Goal: Information Seeking & Learning: Learn about a topic

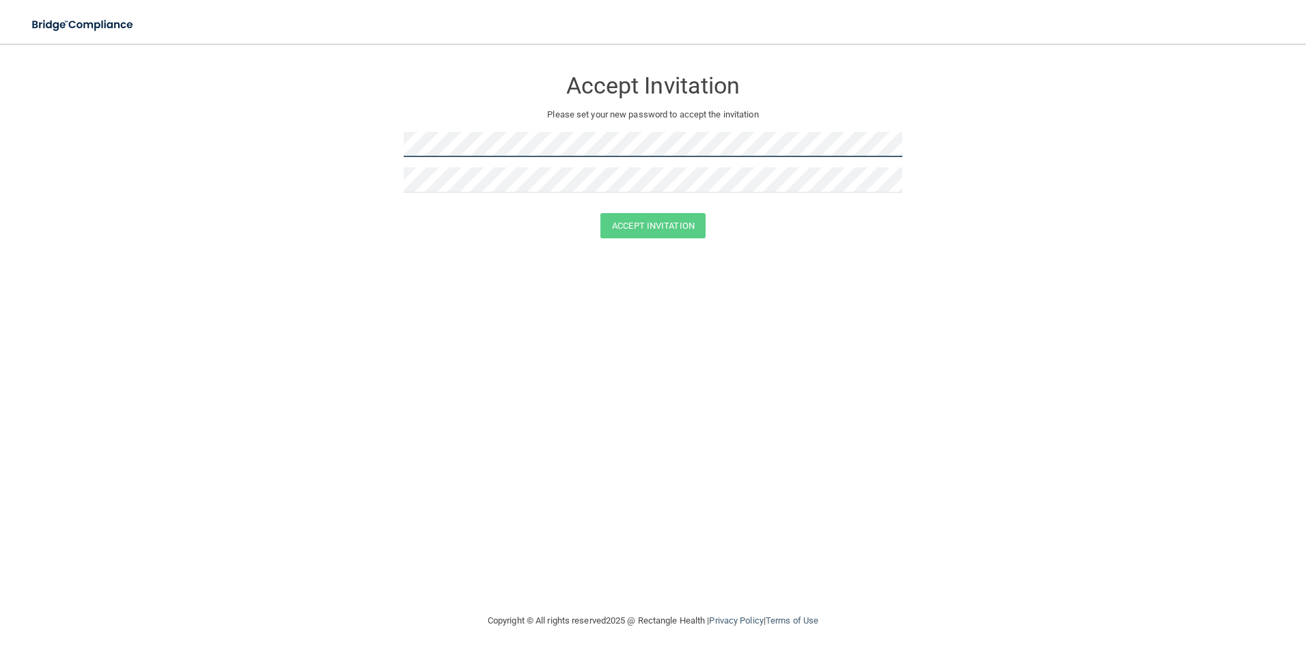
click at [321, 124] on form "Accept Invitation Please set your new password to accept the invitation Accept …" at bounding box center [653, 155] width 1252 height 197
click at [349, 434] on div "Accept Invitation Please set your new password to accept the invitation Accept …" at bounding box center [653, 328] width 1252 height 542
click at [647, 234] on button "Accept Invitation" at bounding box center [653, 225] width 105 height 25
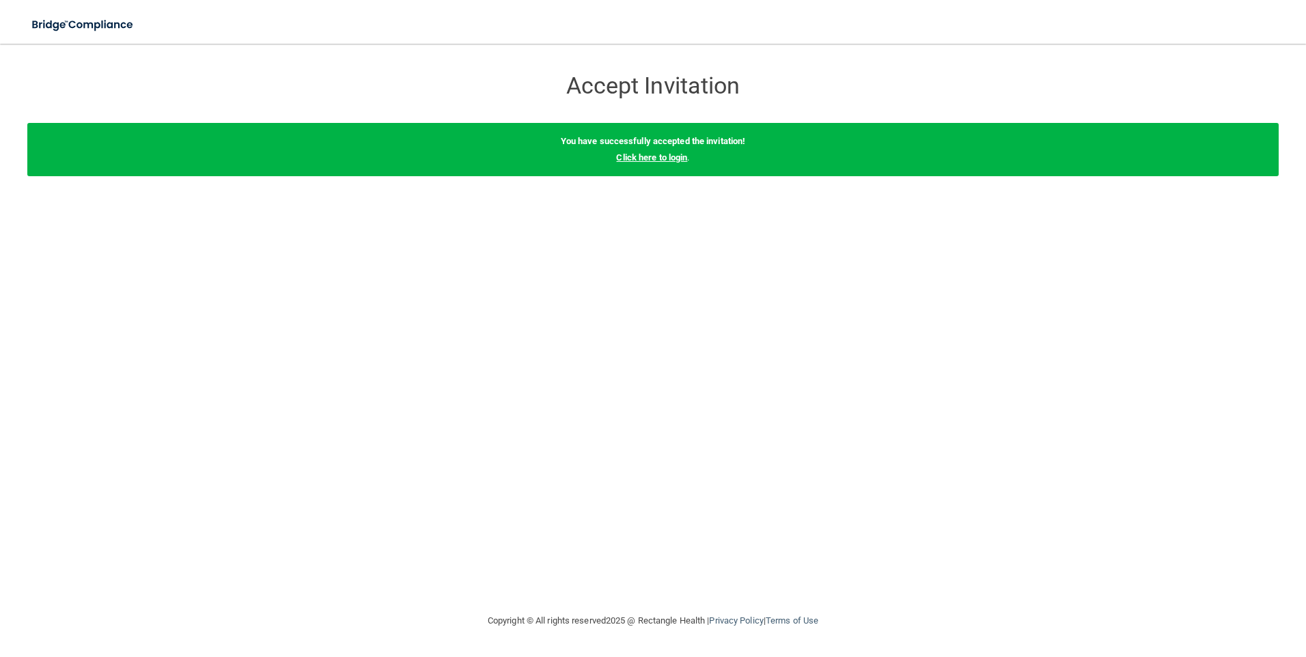
click at [654, 156] on link "Click here to login" at bounding box center [651, 157] width 71 height 10
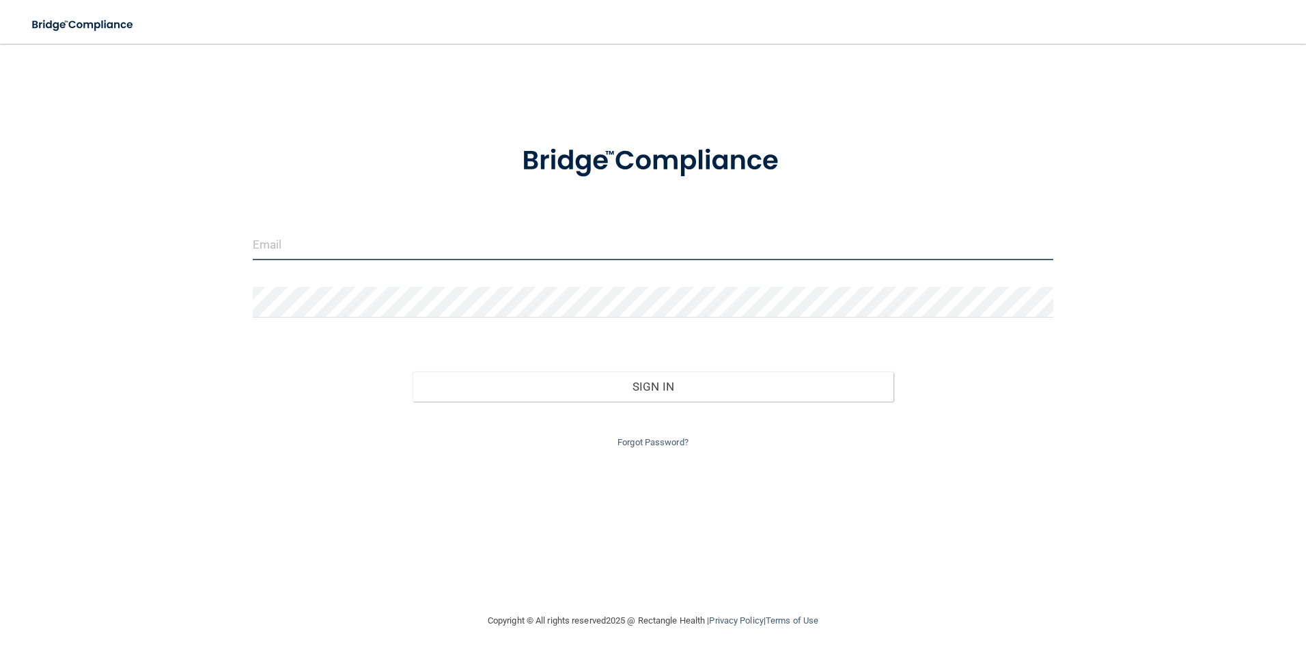
click at [543, 247] on input "email" at bounding box center [653, 245] width 801 height 31
type input "[EMAIL_ADDRESS][DOMAIN_NAME]"
drag, startPoint x: 229, startPoint y: 368, endPoint x: 319, endPoint y: 368, distance: 90.2
click at [232, 368] on div "treatment@towsonimplantsperio.com Invalid email/password. You don't have permis…" at bounding box center [653, 328] width 1252 height 542
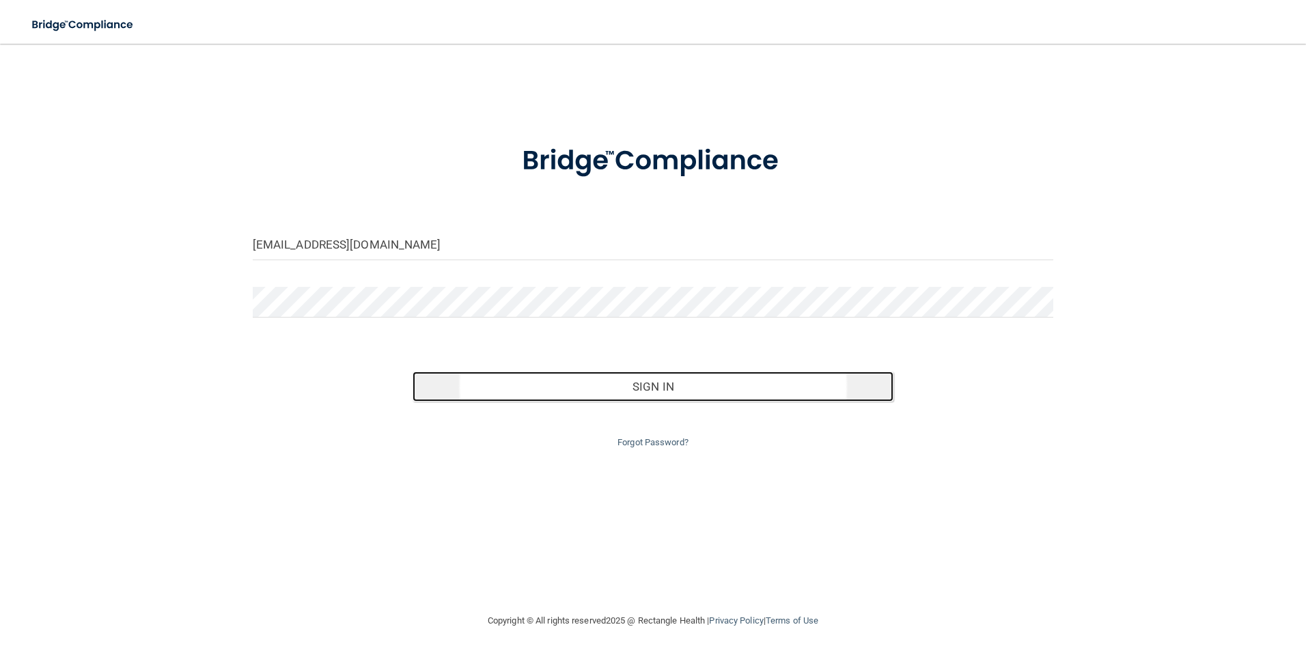
click at [678, 396] on button "Sign In" at bounding box center [653, 387] width 481 height 30
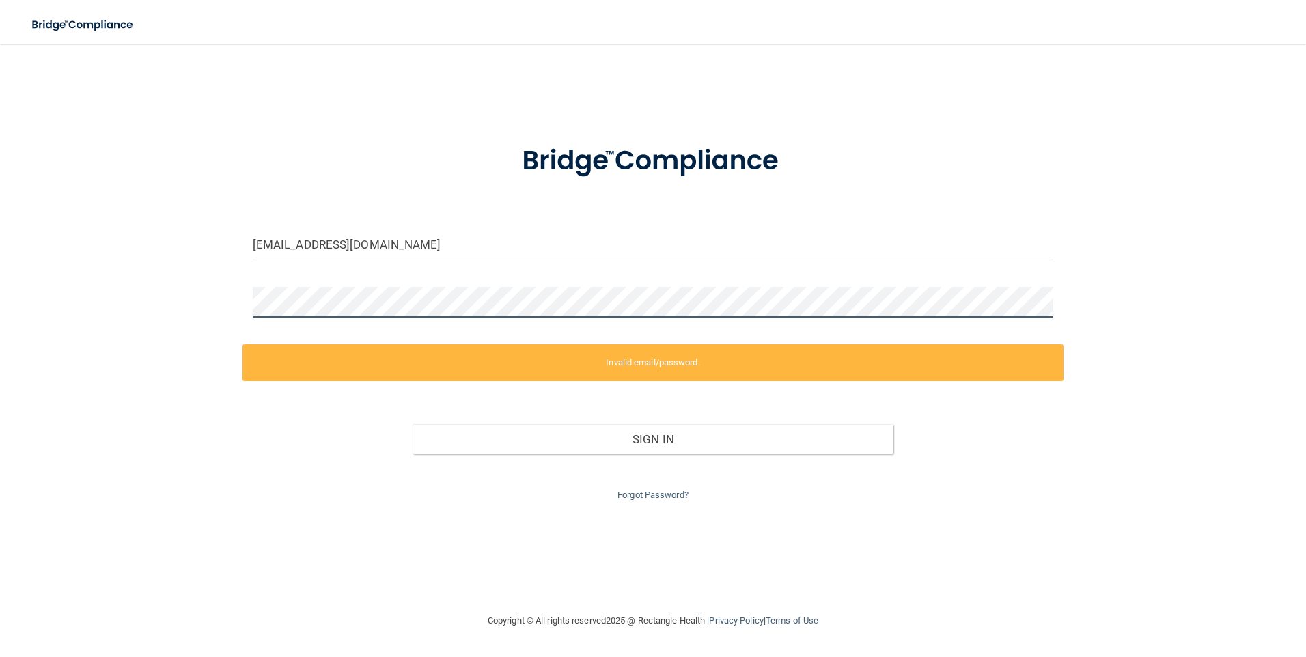
click at [67, 340] on div "treatment@towsonimplantsperio.com Invalid email/password. You don't have permis…" at bounding box center [653, 328] width 1252 height 542
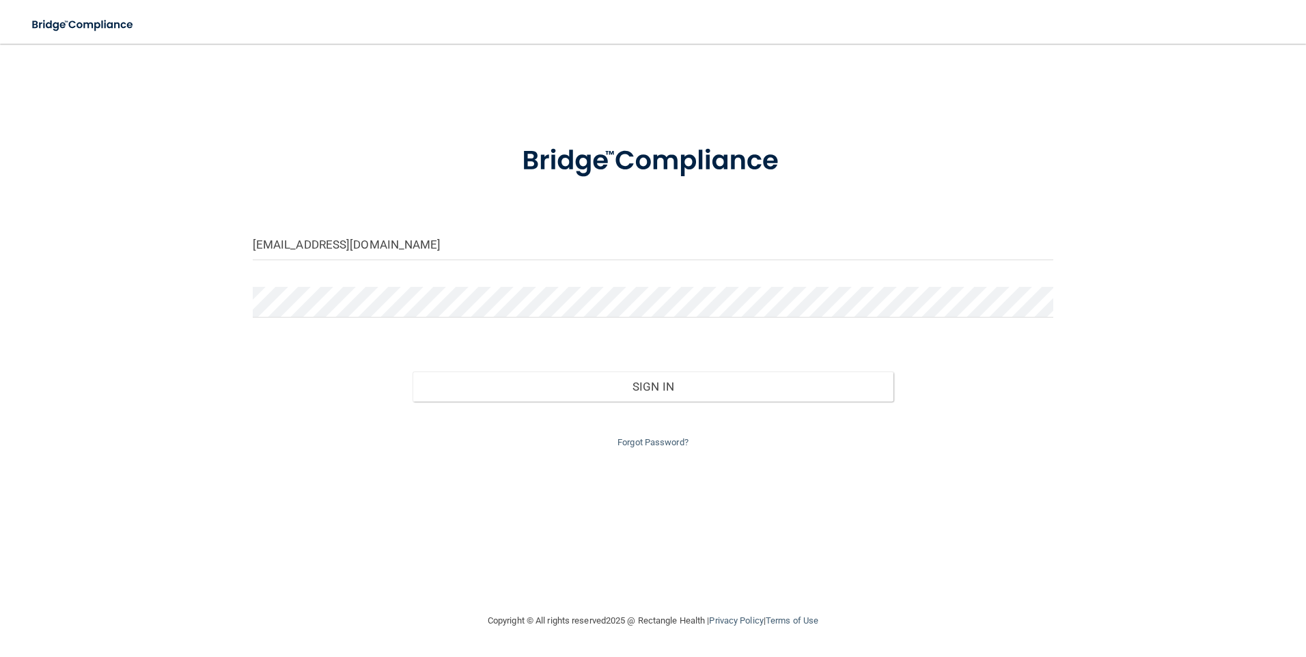
click at [1223, 361] on div "treatment@towsonimplantsperio.com Invalid email/password. You don't have permis…" at bounding box center [653, 328] width 1252 height 542
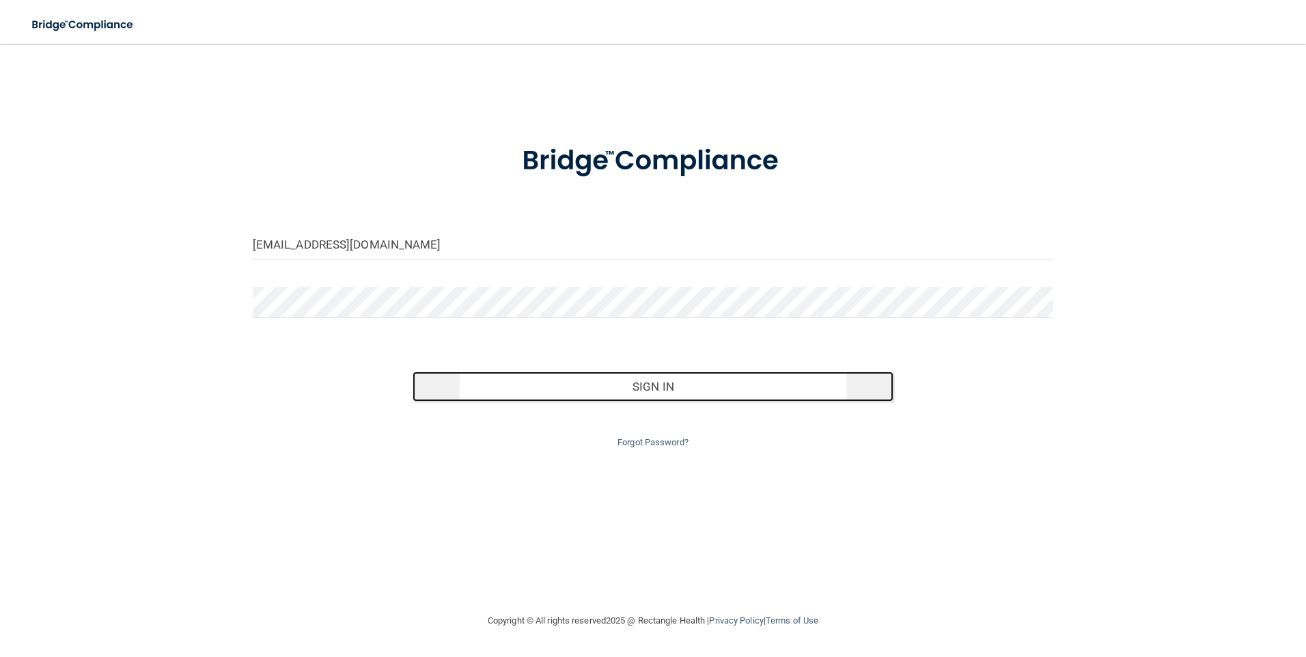
click at [828, 381] on button "Sign In" at bounding box center [653, 387] width 481 height 30
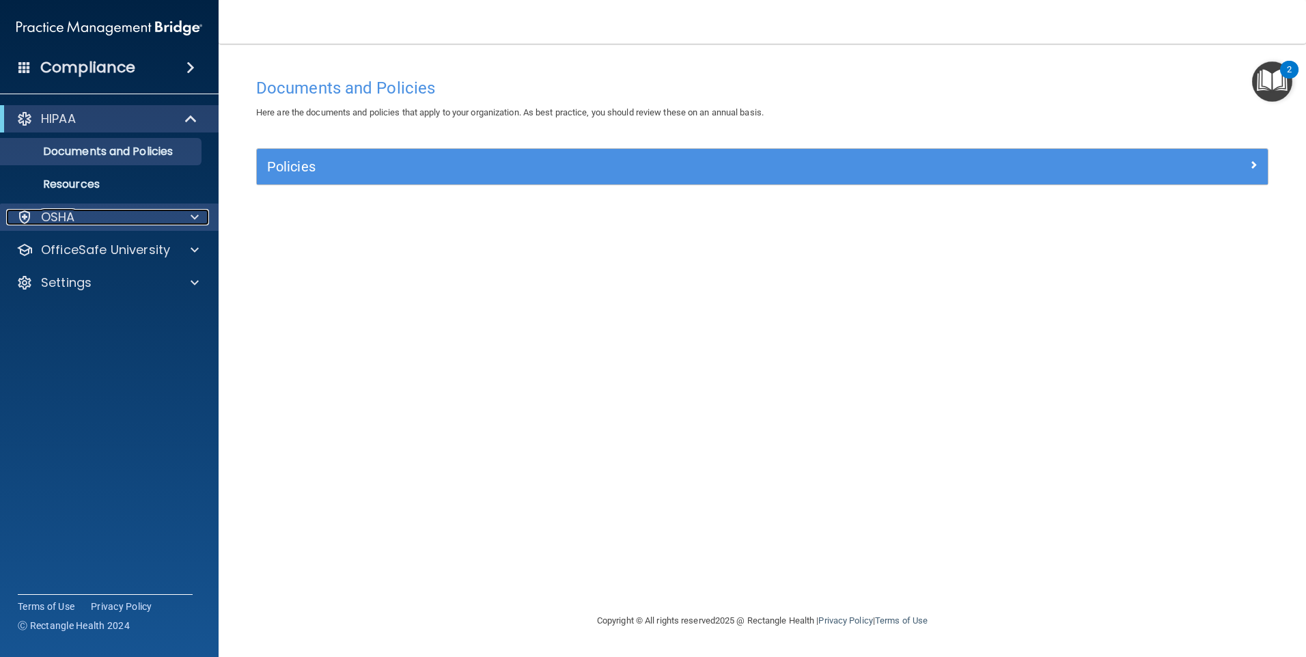
click at [197, 212] on span at bounding box center [195, 217] width 8 height 16
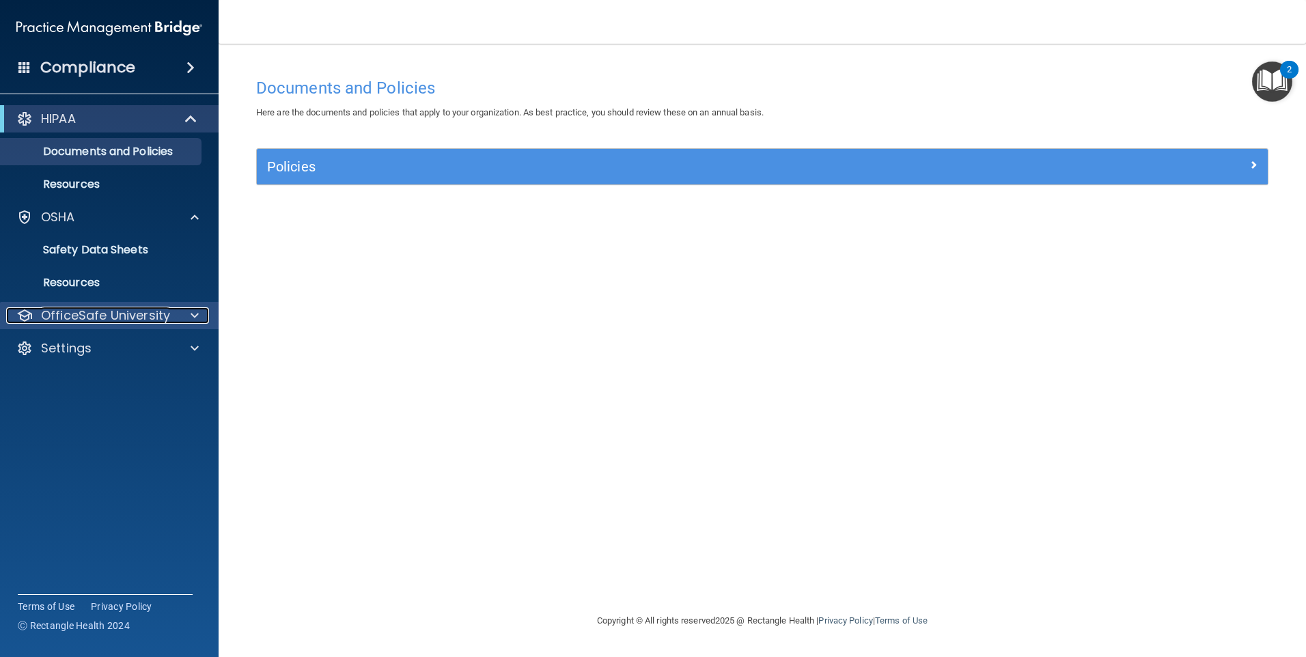
click at [92, 320] on p "OfficeSafe University" at bounding box center [105, 315] width 129 height 16
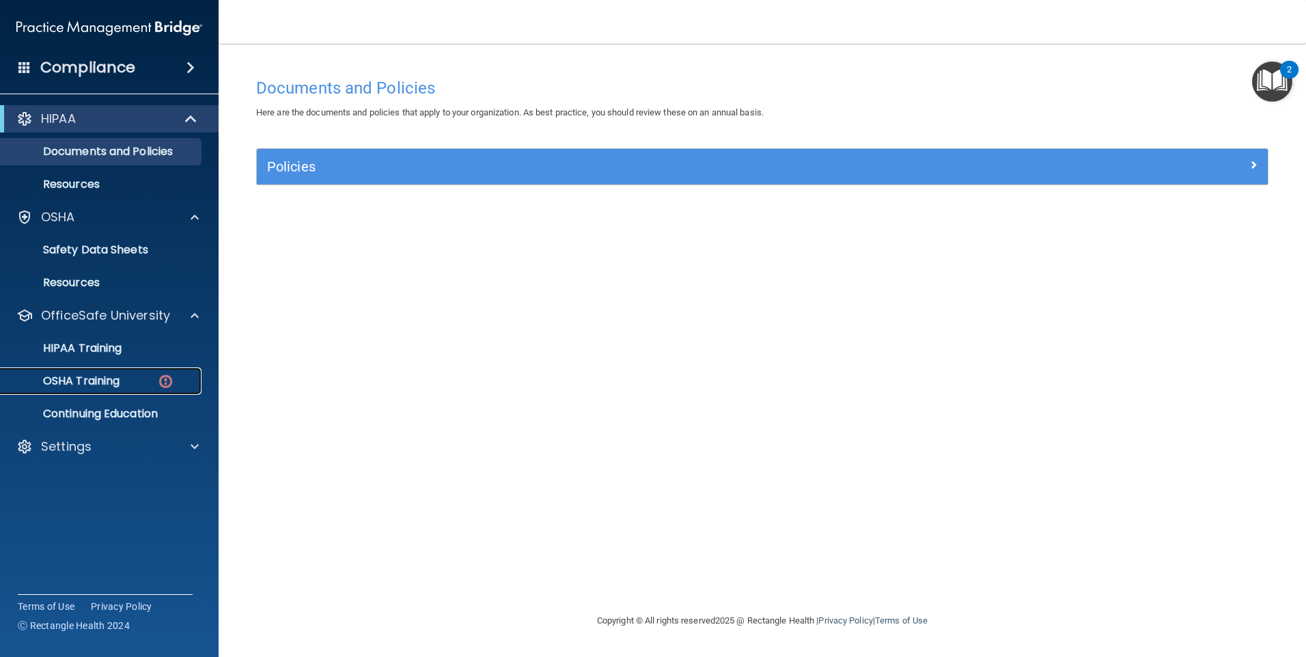
click at [96, 381] on p "OSHA Training" at bounding box center [64, 381] width 111 height 14
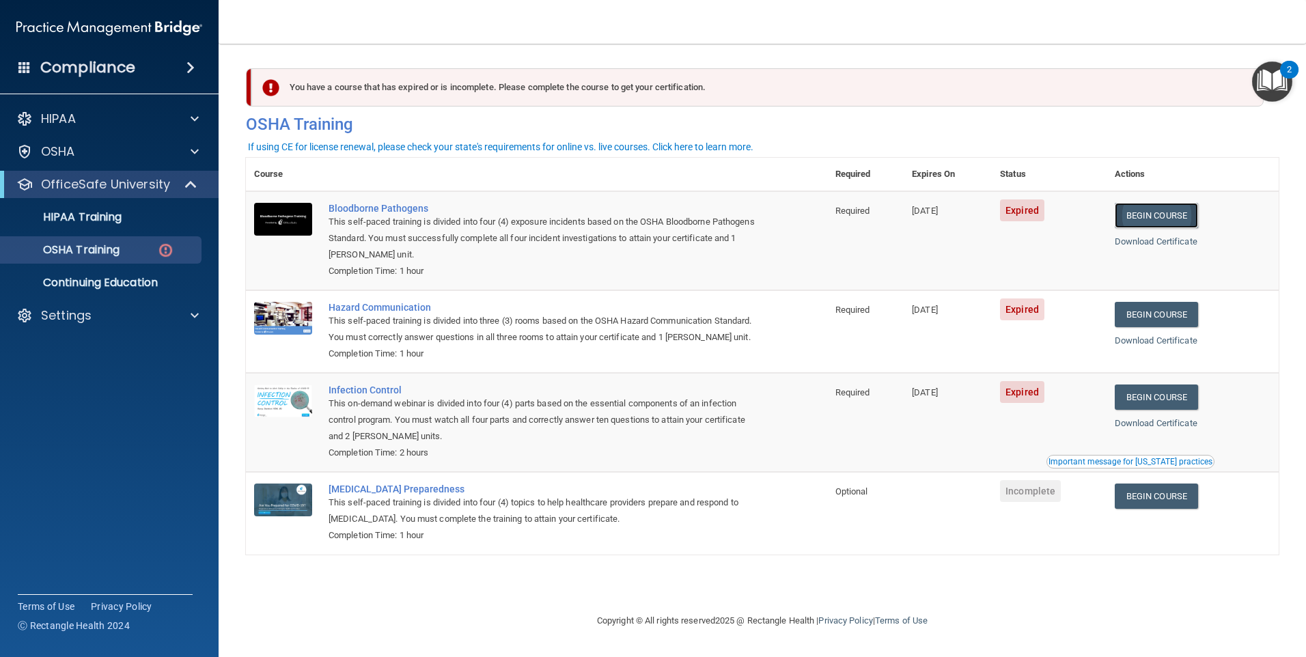
click at [1193, 216] on link "Begin Course" at bounding box center [1156, 215] width 83 height 25
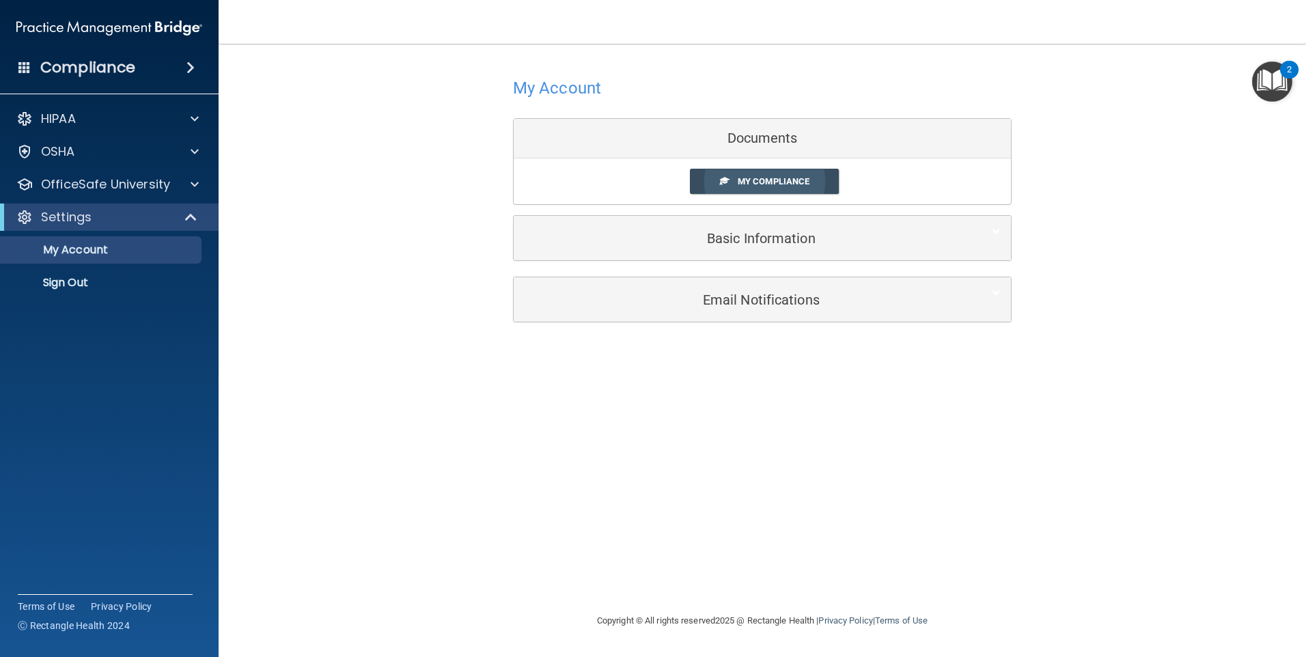
click at [791, 178] on span "My Compliance" at bounding box center [774, 181] width 72 height 10
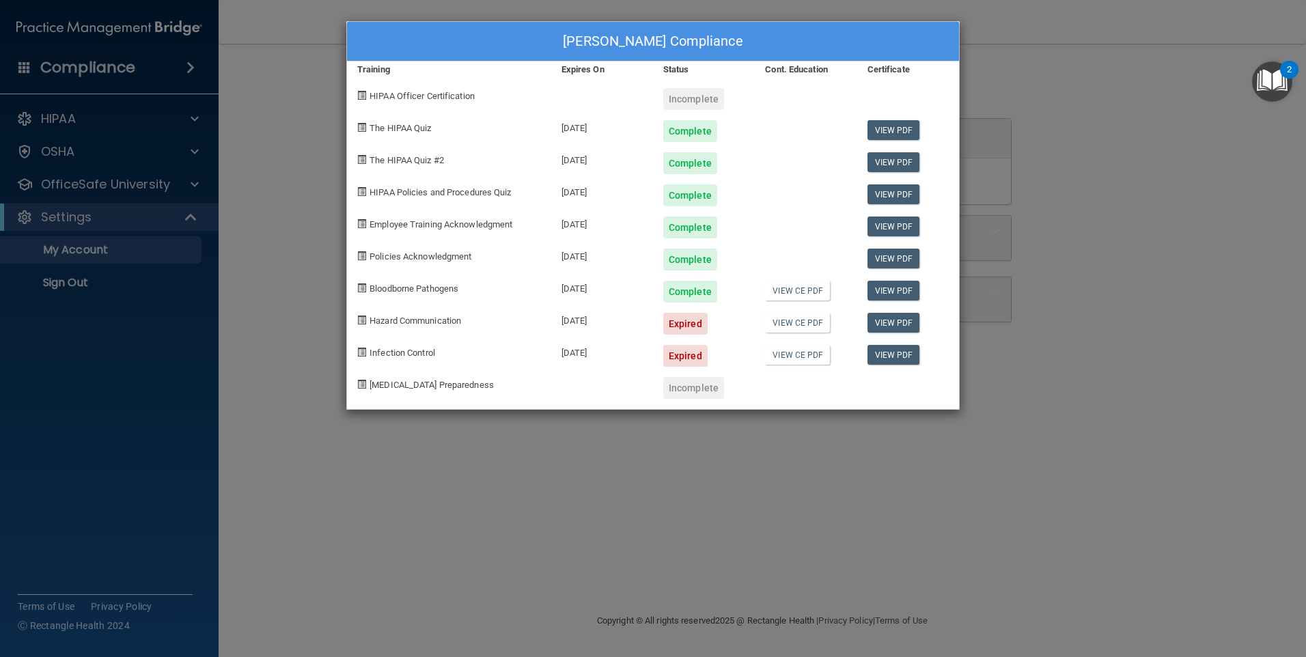
click at [681, 321] on div "Expired" at bounding box center [685, 324] width 44 height 22
click at [1059, 174] on div "Katrina Mason's Compliance Training Expires On Status Cont. Education Certifica…" at bounding box center [653, 328] width 1306 height 657
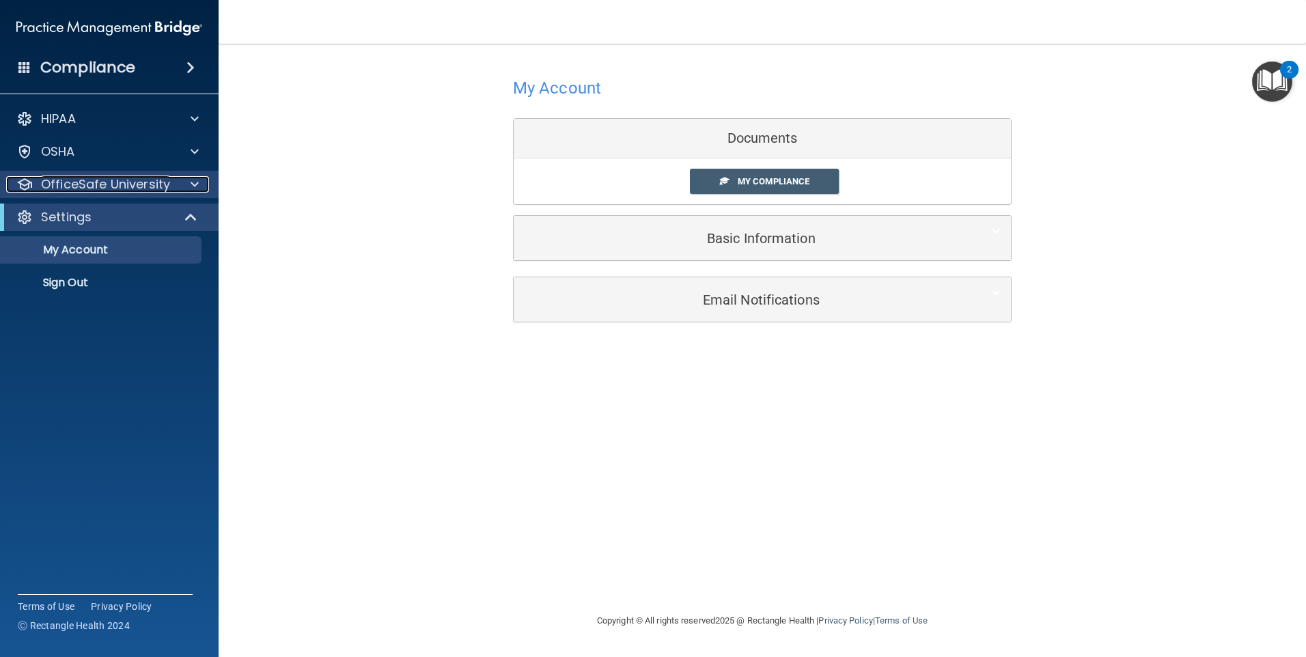
click at [183, 187] on div at bounding box center [193, 184] width 34 height 16
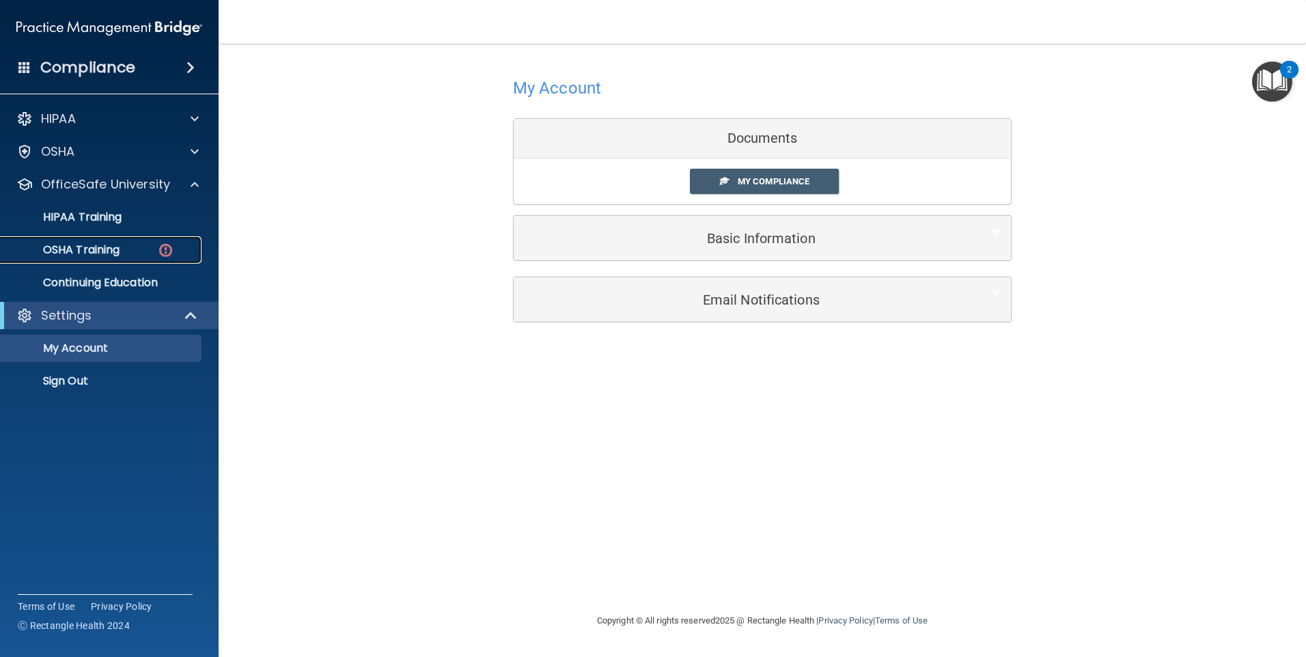
click at [131, 243] on div "OSHA Training" at bounding box center [102, 250] width 187 height 14
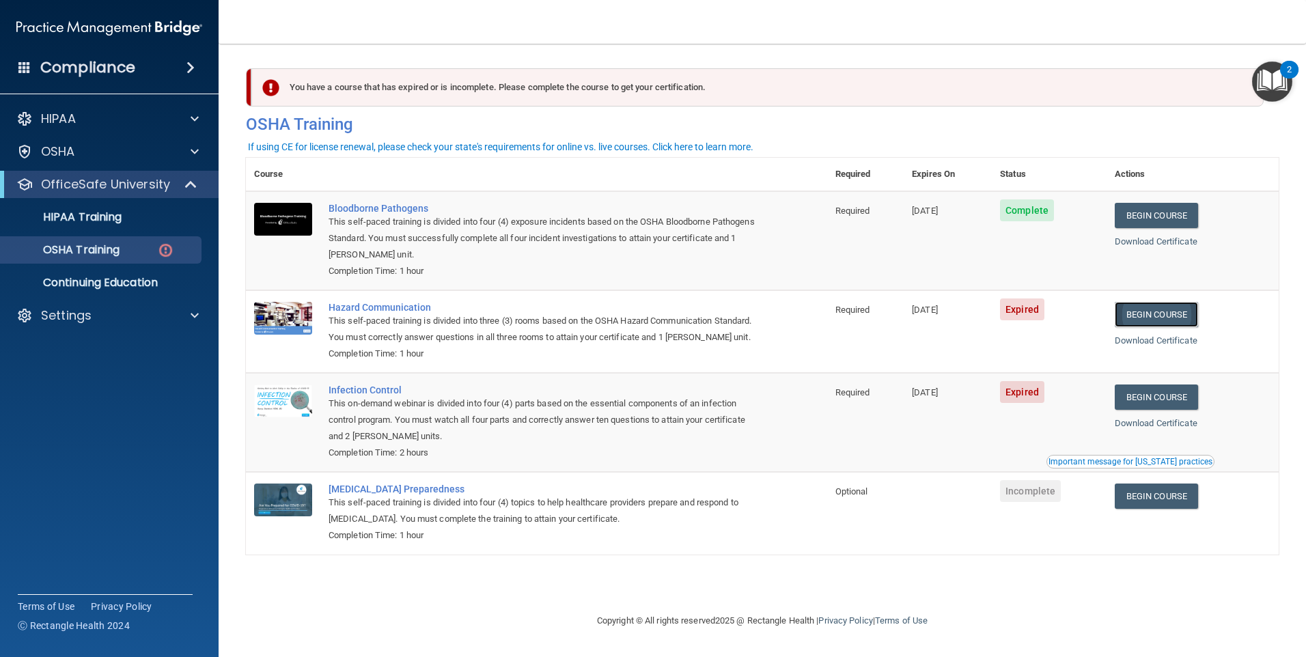
click at [1140, 317] on link "Begin Course" at bounding box center [1156, 314] width 83 height 25
